Goal: Task Accomplishment & Management: Complete application form

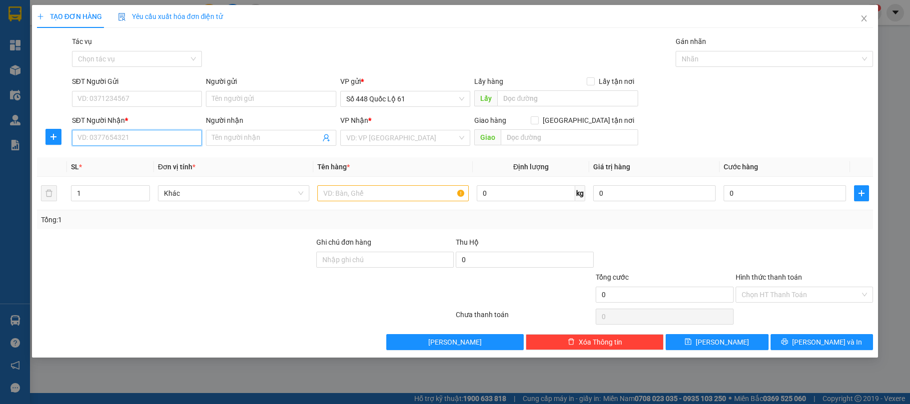
click at [90, 145] on input "SĐT Người Nhận *" at bounding box center [137, 138] width 130 height 16
type input "8"
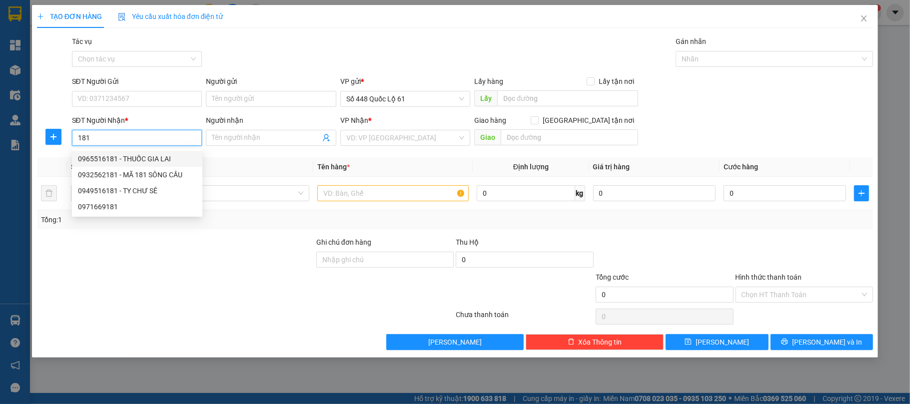
click at [140, 158] on div "0965516181 - THUỐC GIA LAI" at bounding box center [137, 158] width 118 height 11
type input "0965516181"
type input "THUỐC [PERSON_NAME]"
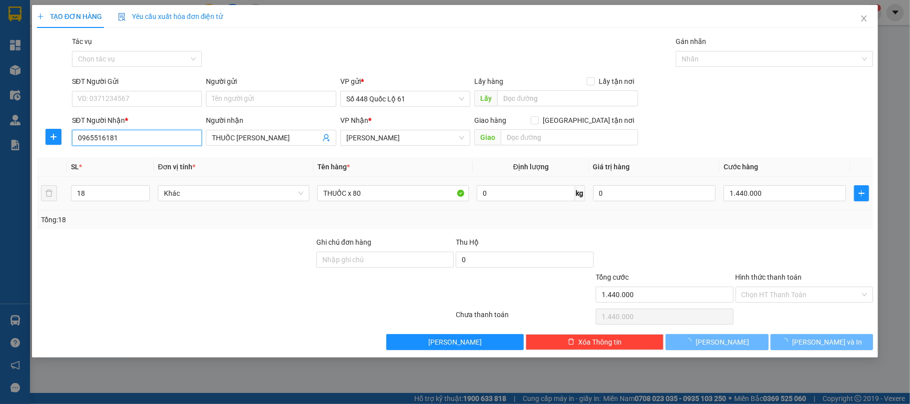
type input "1.440.000"
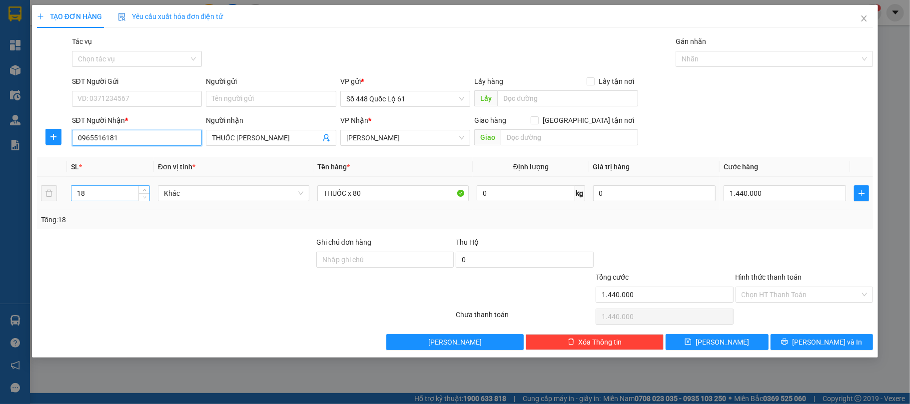
type input "0965516181"
click at [111, 190] on input "18" at bounding box center [110, 193] width 78 height 15
type input "1"
click at [812, 196] on input "1.440.000" at bounding box center [785, 193] width 122 height 16
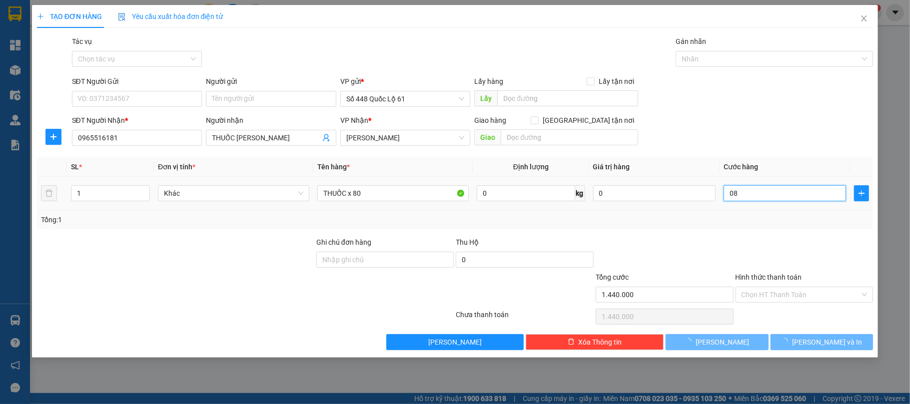
type input "080"
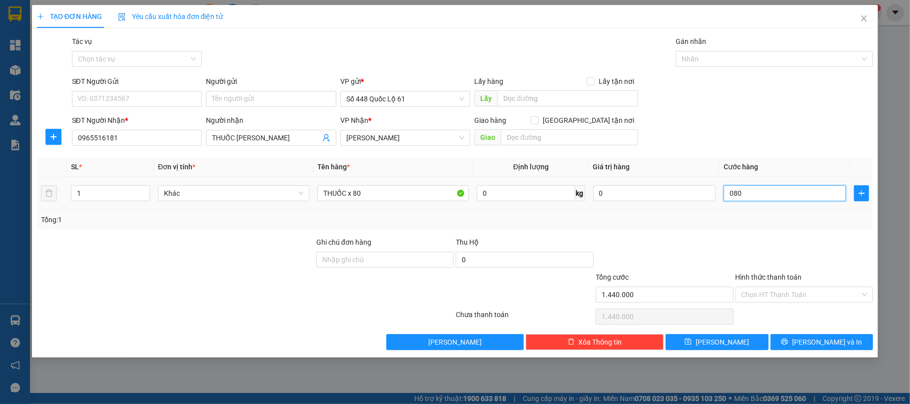
type input "80"
type input "080"
click at [796, 290] on input "Hình thức thanh toán" at bounding box center [801, 294] width 119 height 15
type input "80.000"
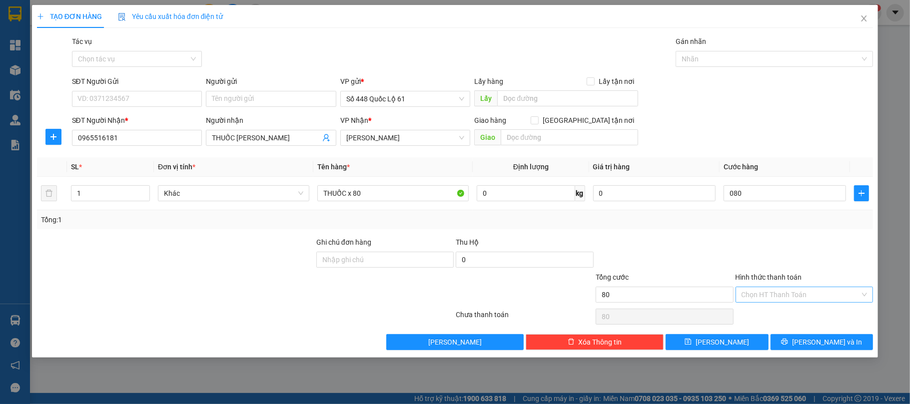
type input "80.000"
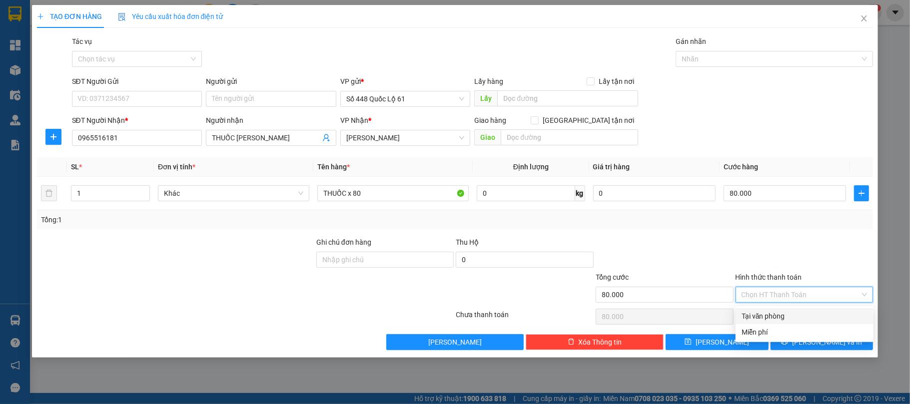
click at [790, 311] on div "Tại văn phòng" at bounding box center [805, 316] width 126 height 11
type input "0"
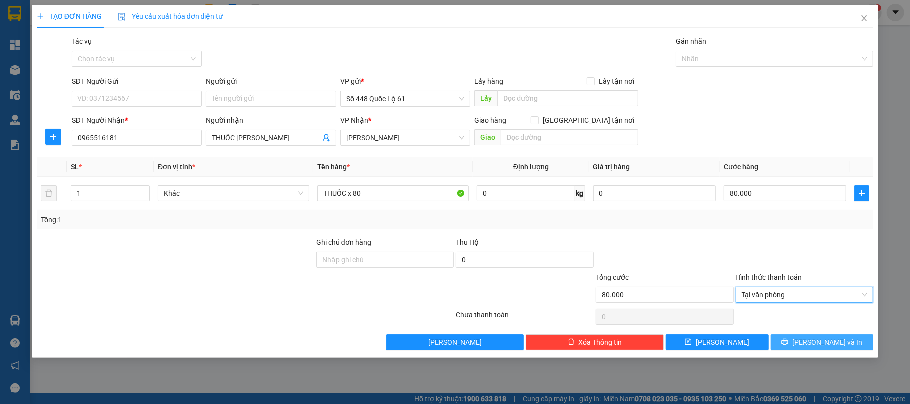
click at [788, 342] on icon "printer" at bounding box center [784, 341] width 7 height 7
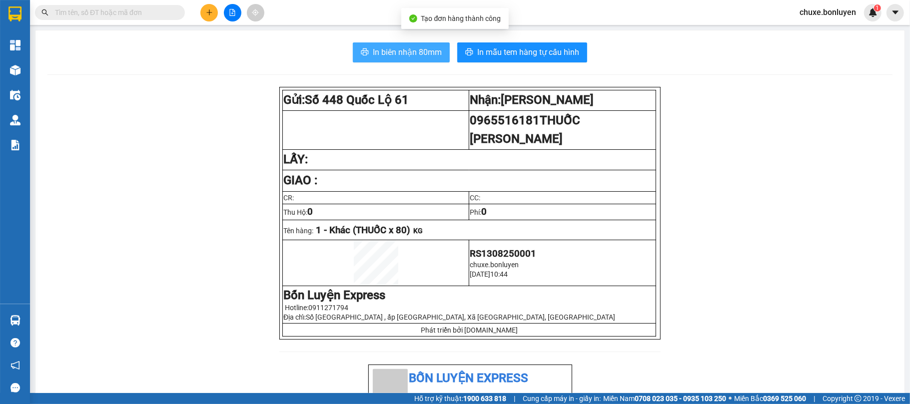
click at [383, 43] on button "In biên nhận 80mm" at bounding box center [401, 52] width 97 height 20
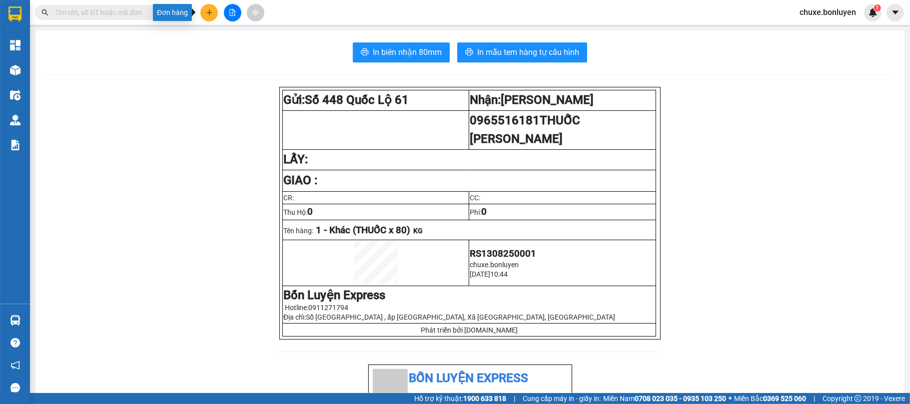
click at [210, 14] on icon "plus" at bounding box center [209, 12] width 7 height 7
click at [214, 44] on div "Tạo đơn hàng" at bounding box center [243, 37] width 75 height 19
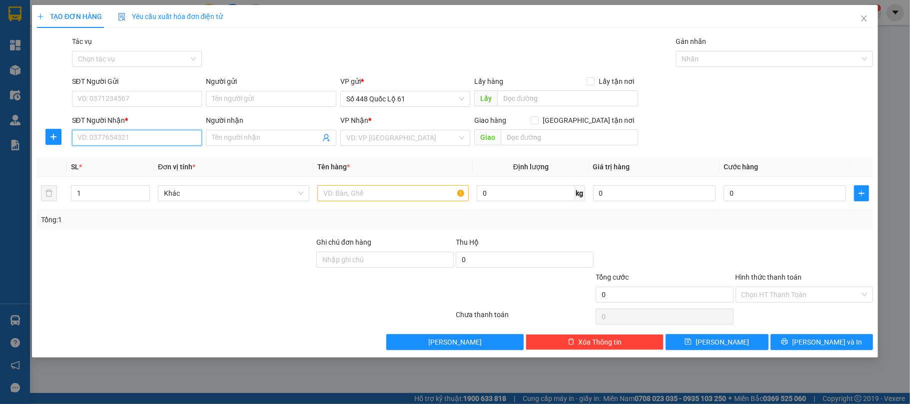
click at [154, 135] on input "SĐT Người Nhận *" at bounding box center [137, 138] width 130 height 16
click at [144, 163] on div "0358363384 - THUỐC QUẢNG NGÃI" at bounding box center [137, 158] width 118 height 11
type input "0358363384"
type input "THUỐC QUẢNG NGÃI"
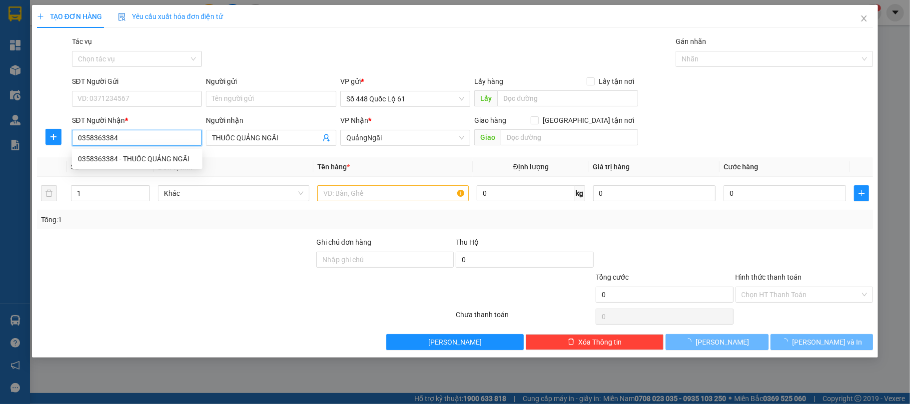
type input "320.000"
type input "0358363384"
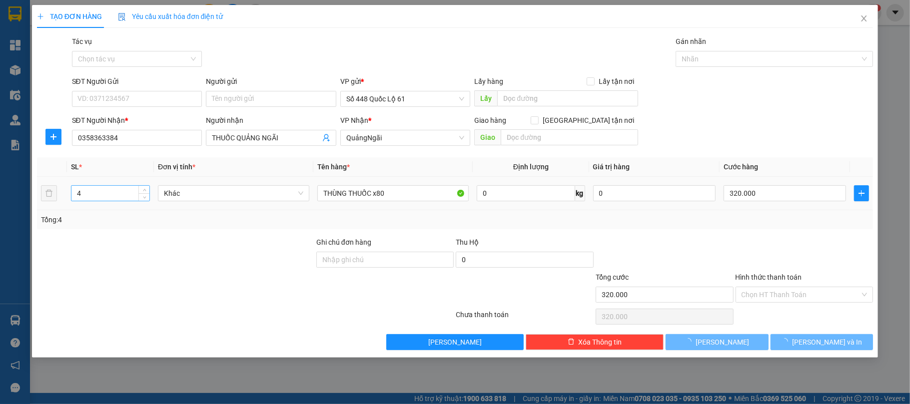
click at [124, 196] on input "4" at bounding box center [110, 193] width 78 height 15
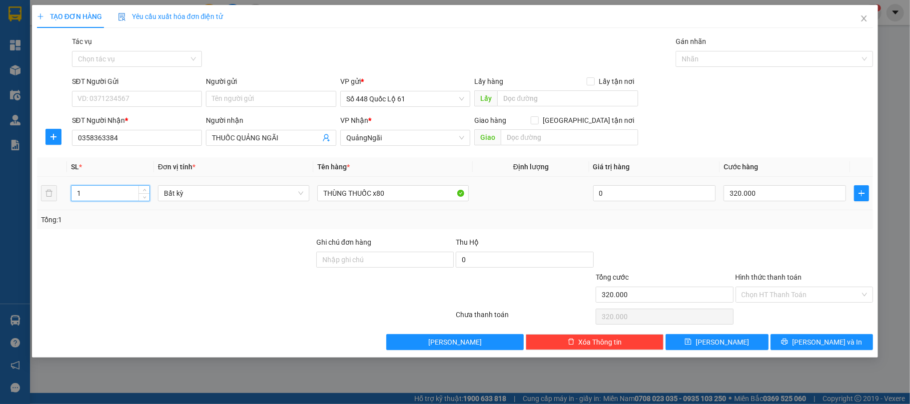
type input "1"
click at [766, 208] on td "320.000" at bounding box center [785, 193] width 130 height 33
click at [762, 201] on input "320.000" at bounding box center [785, 193] width 122 height 16
type input "0"
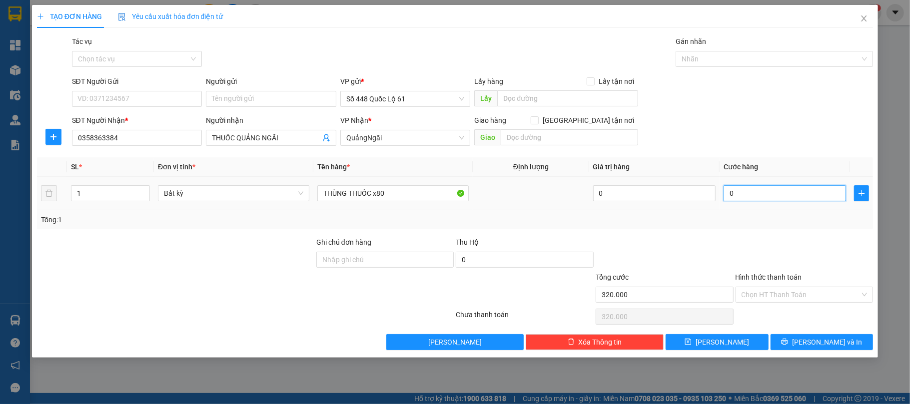
type input "0"
type input "8"
type input "80"
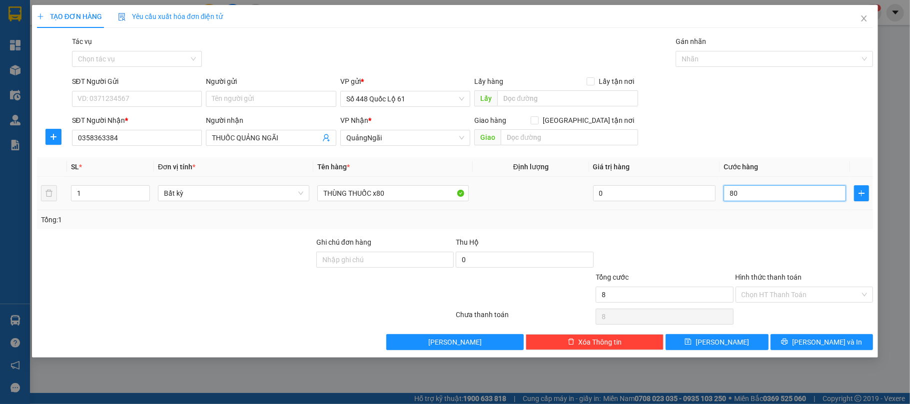
type input "80"
click at [766, 290] on input "Hình thức thanh toán" at bounding box center [801, 294] width 119 height 15
type input "80.000"
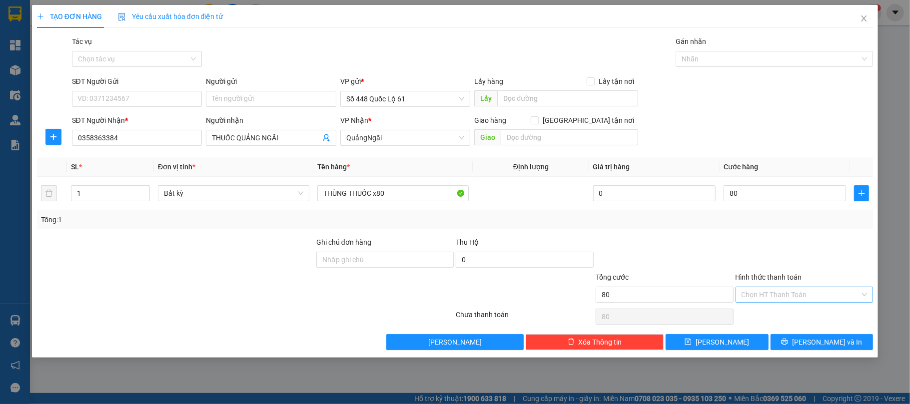
type input "80.000"
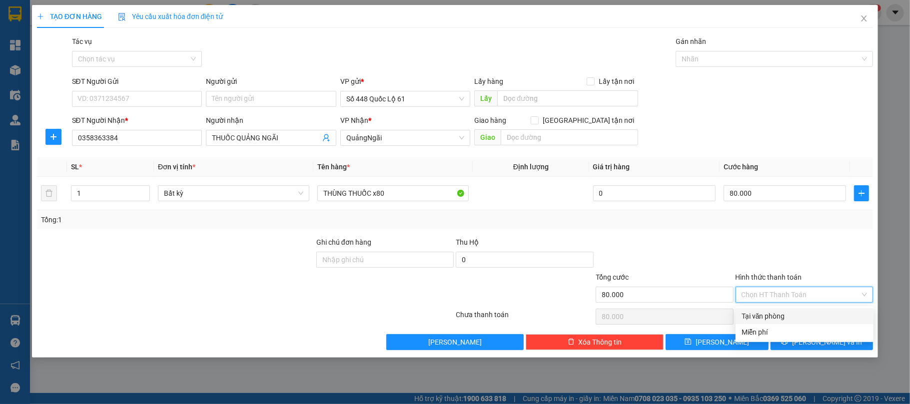
click at [764, 316] on div "Tại văn phòng" at bounding box center [805, 316] width 126 height 11
type input "0"
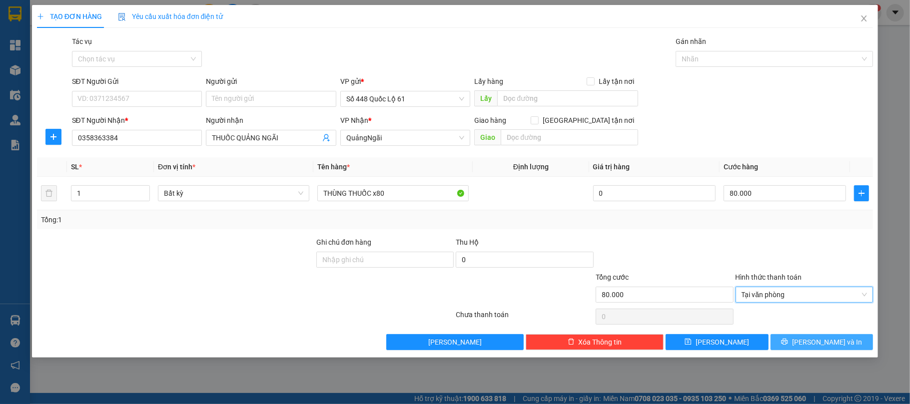
click at [798, 343] on button "[PERSON_NAME] và In" at bounding box center [822, 342] width 103 height 16
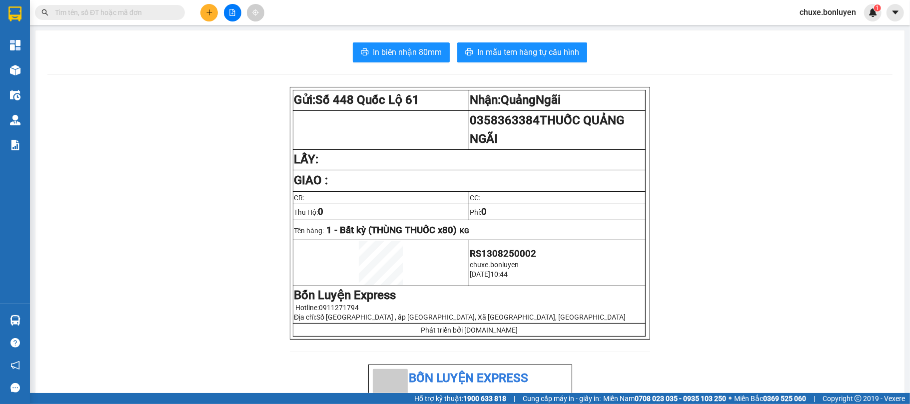
click at [409, 47] on span "In biên nhận 80mm" at bounding box center [407, 52] width 69 height 12
